Goal: Obtain resource: Obtain resource

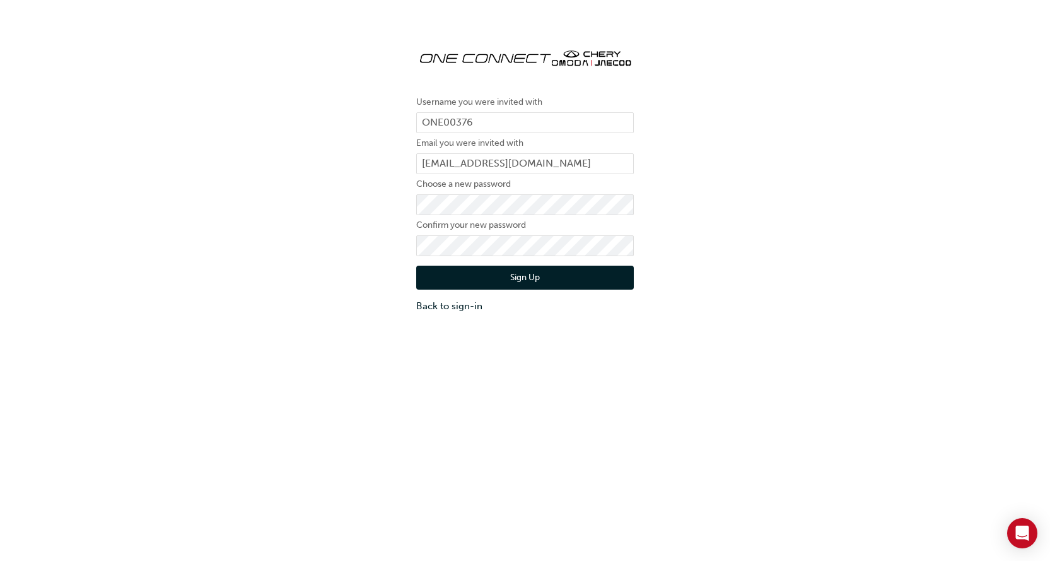
click at [520, 273] on button "Sign Up" at bounding box center [525, 278] width 218 height 24
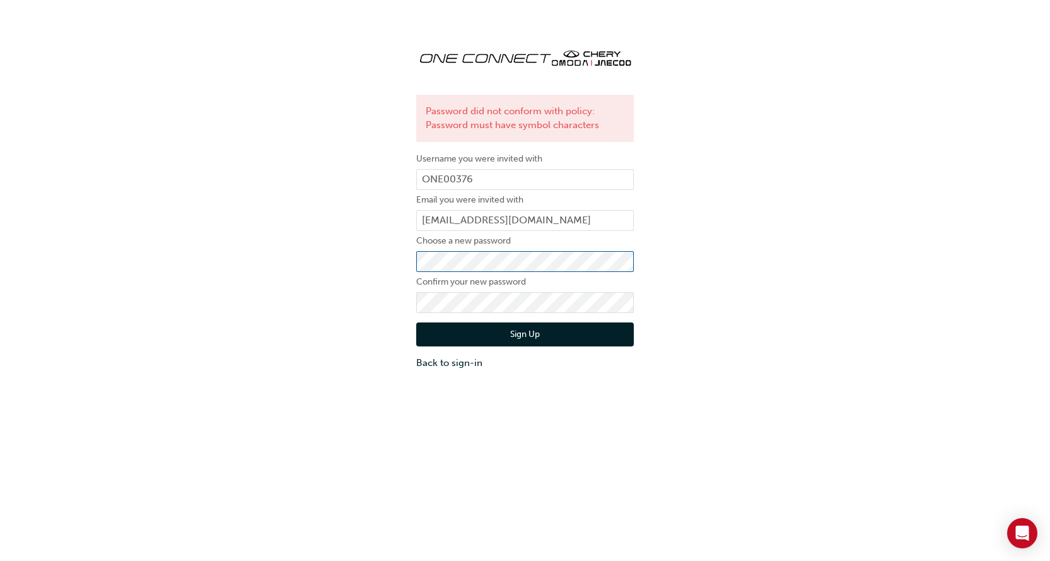
click at [343, 268] on div "Password did not conform with policy: Password must have symbol characters User…" at bounding box center [525, 203] width 1050 height 351
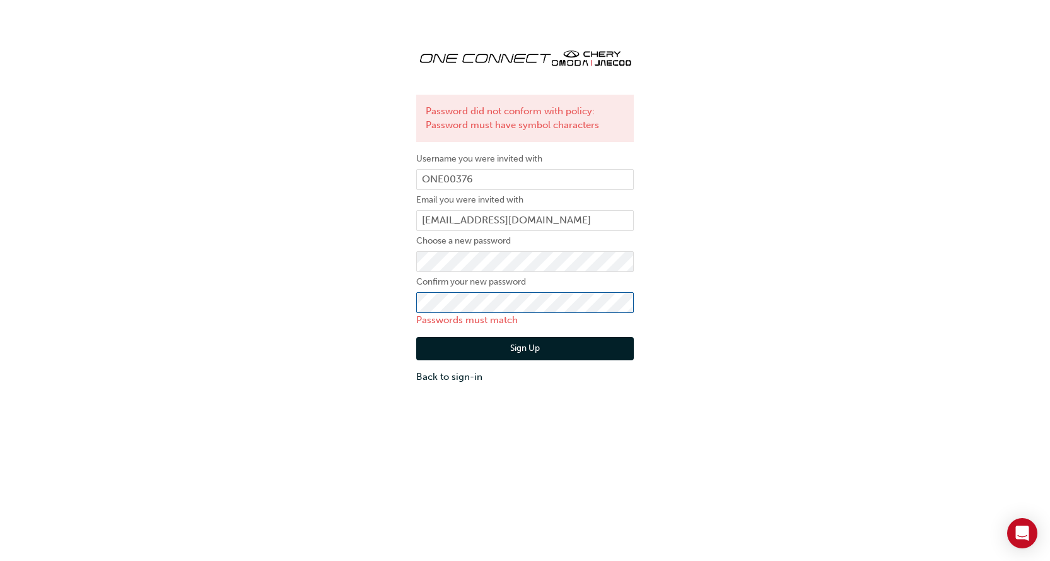
click at [394, 305] on div "Password did not conform with policy: Password must have symbol characters User…" at bounding box center [525, 210] width 1050 height 365
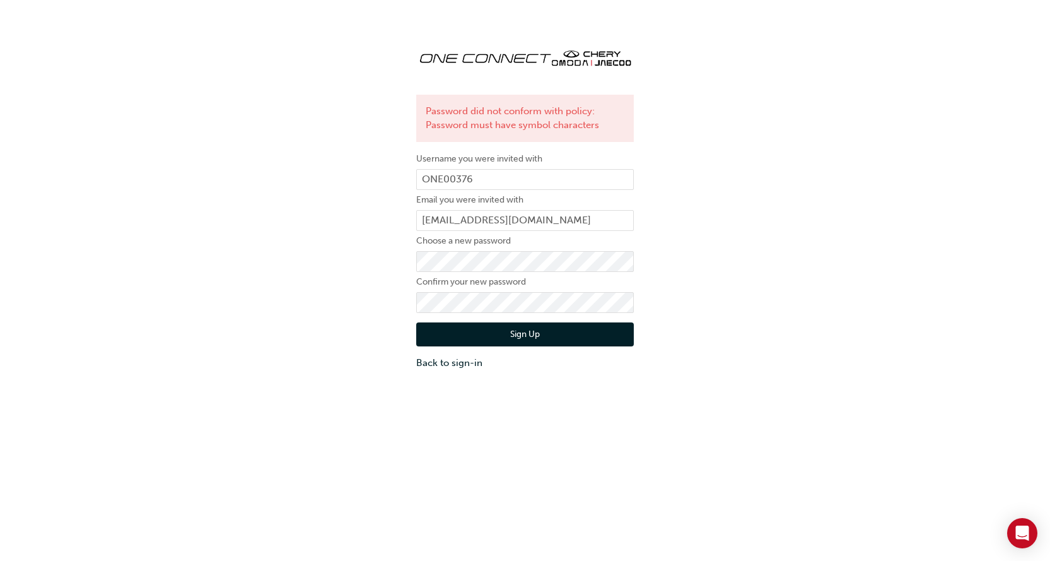
click at [523, 332] on button "Sign Up" at bounding box center [525, 334] width 218 height 24
click at [532, 337] on button "Sign Up" at bounding box center [525, 334] width 218 height 24
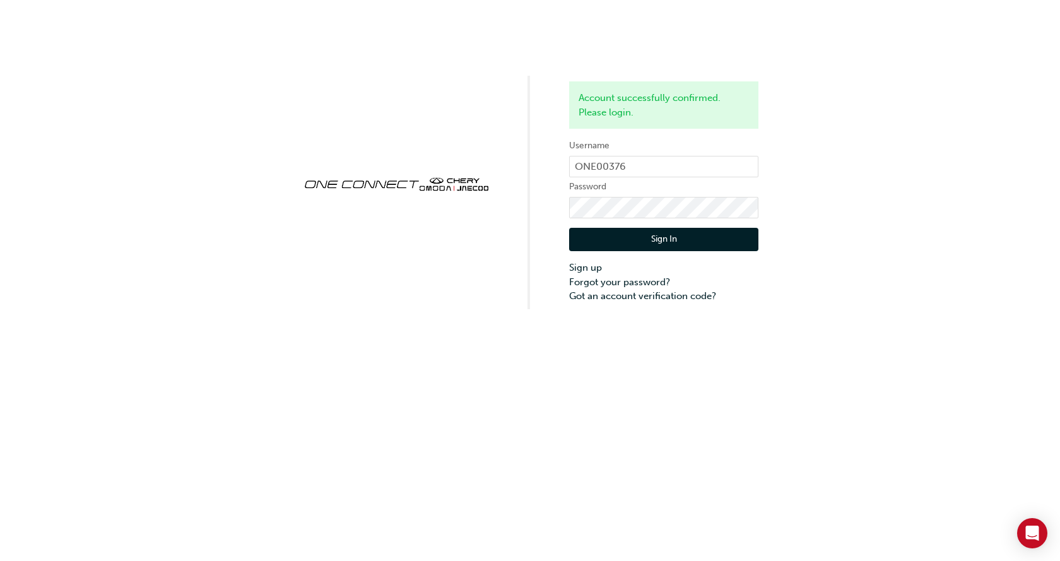
click at [662, 243] on button "Sign In" at bounding box center [663, 240] width 189 height 24
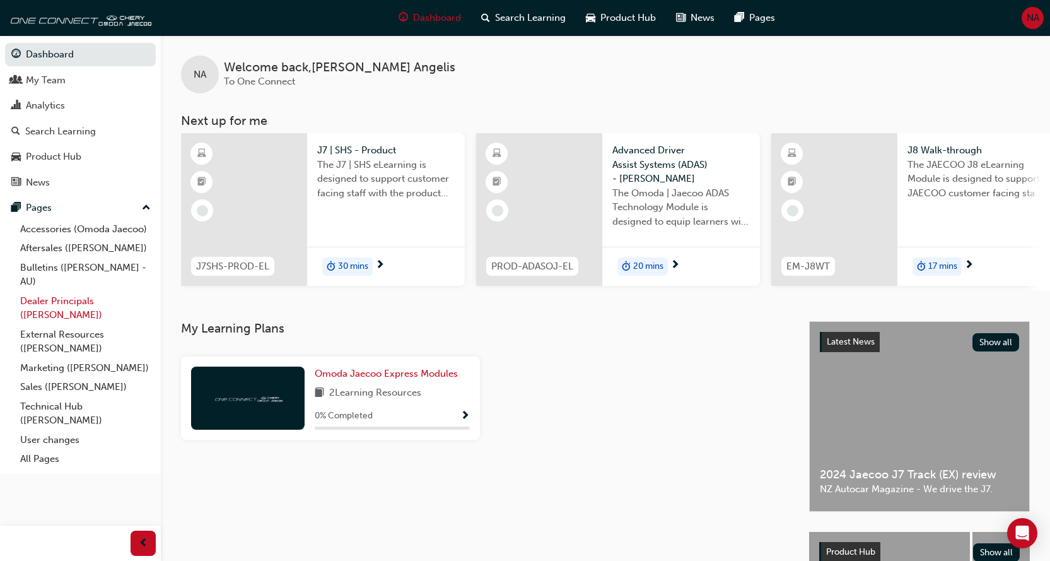
click at [61, 296] on link "Dealer Principals (Omoda Jaecoo)" at bounding box center [85, 307] width 141 height 33
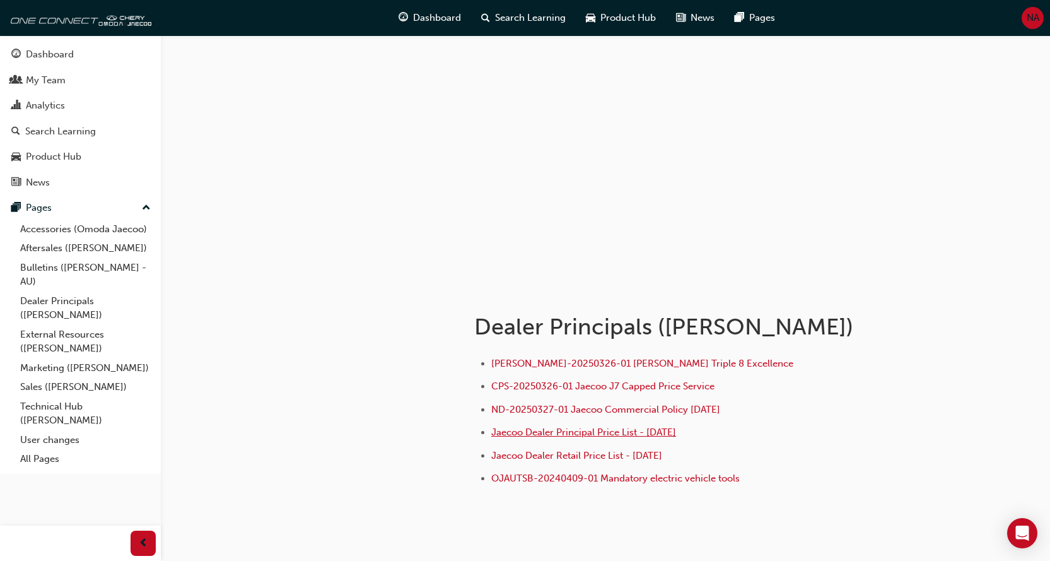
click at [559, 432] on span "Jaecoo Dealer Principal Price List - 27 March 2025" at bounding box center [583, 431] width 185 height 11
